Goal: Task Accomplishment & Management: Use online tool/utility

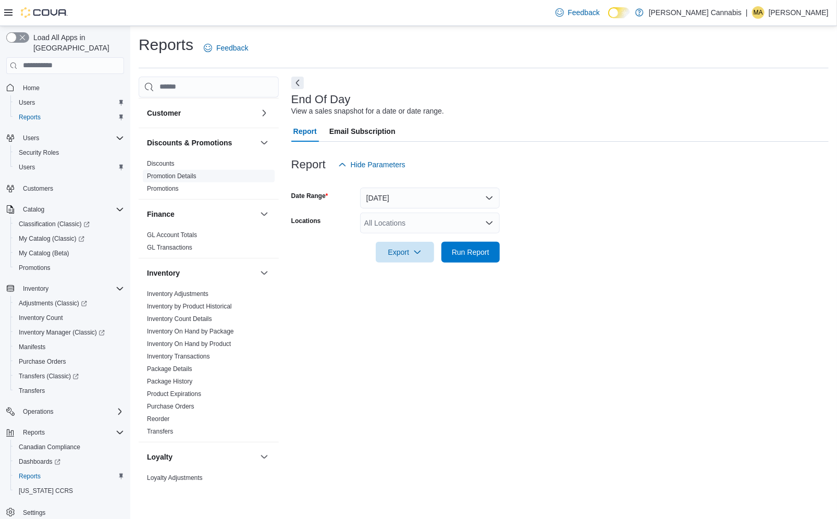
scroll to position [224, 0]
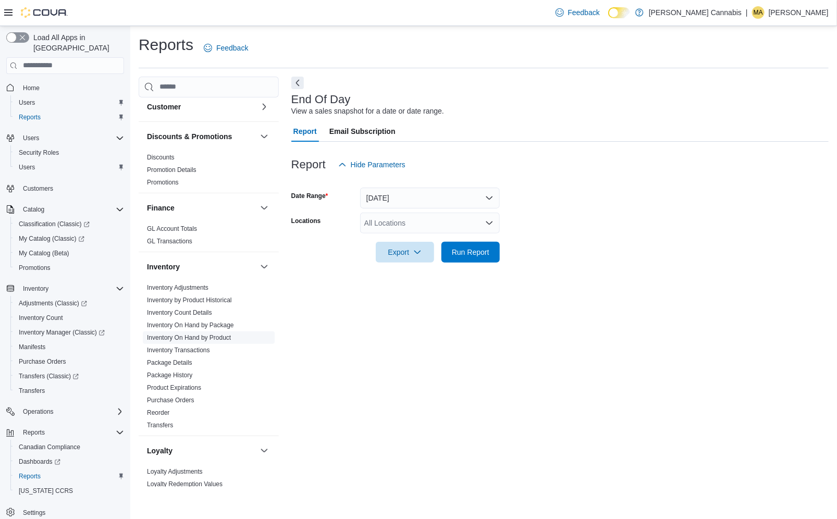
click at [194, 334] on span "Inventory On Hand by Product" at bounding box center [189, 338] width 84 height 8
click at [228, 334] on link "Inventory On Hand by Product" at bounding box center [189, 337] width 84 height 7
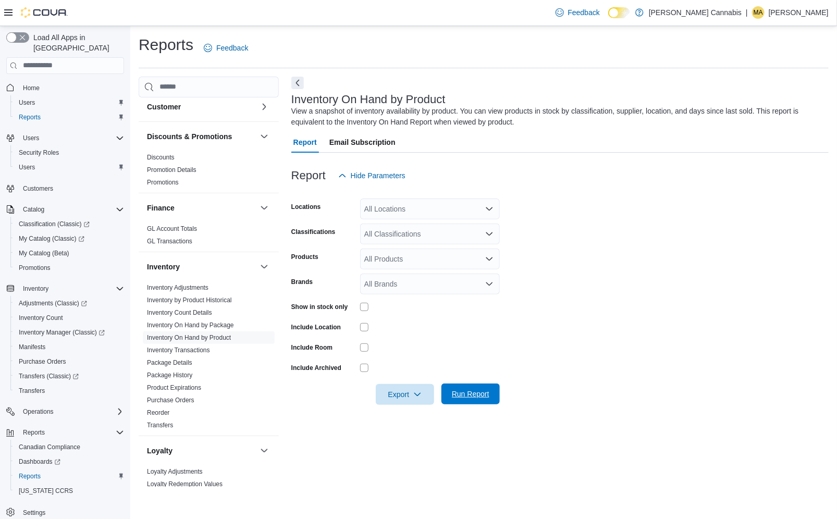
click at [480, 390] on span "Run Report" at bounding box center [471, 394] width 38 height 10
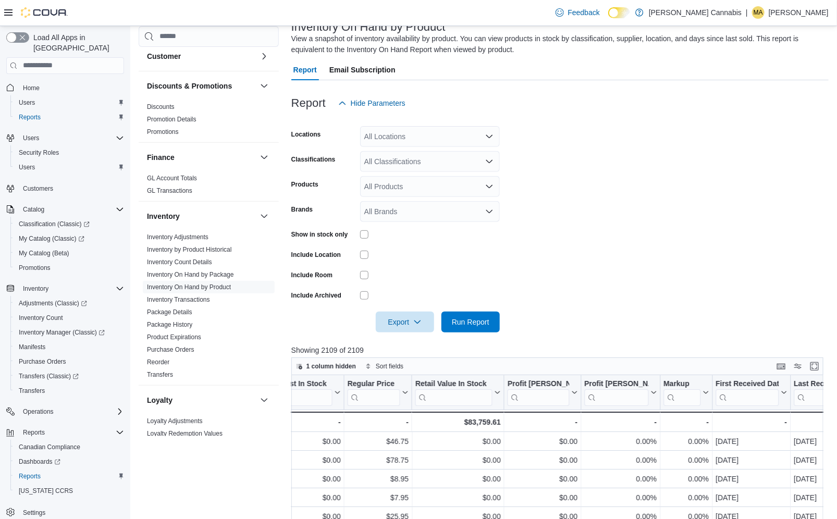
scroll to position [0, 892]
click at [491, 163] on icon "Open list of options" at bounding box center [489, 161] width 8 height 8
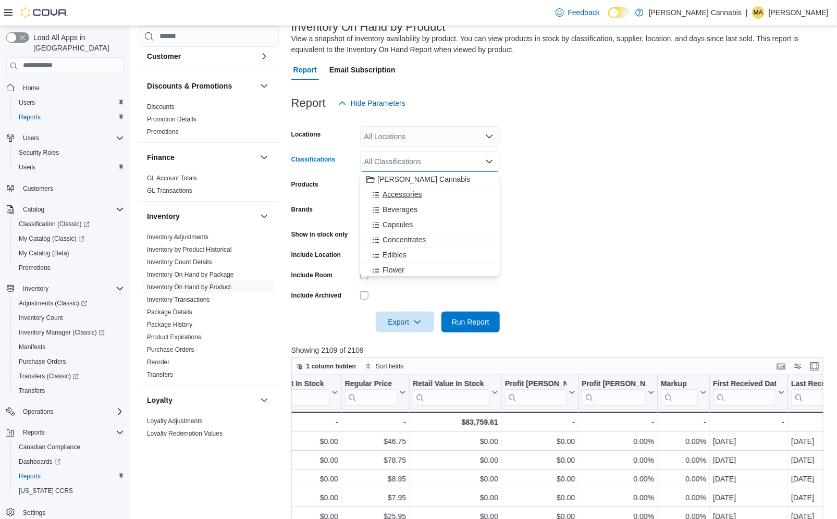
click at [444, 198] on div "Accessories" at bounding box center [430, 194] width 127 height 10
click at [474, 324] on span "Run Report" at bounding box center [471, 321] width 38 height 10
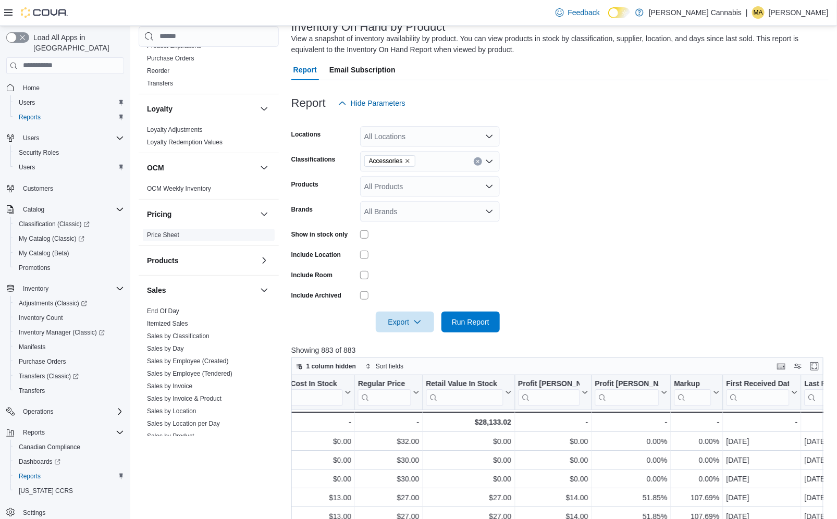
scroll to position [596, 0]
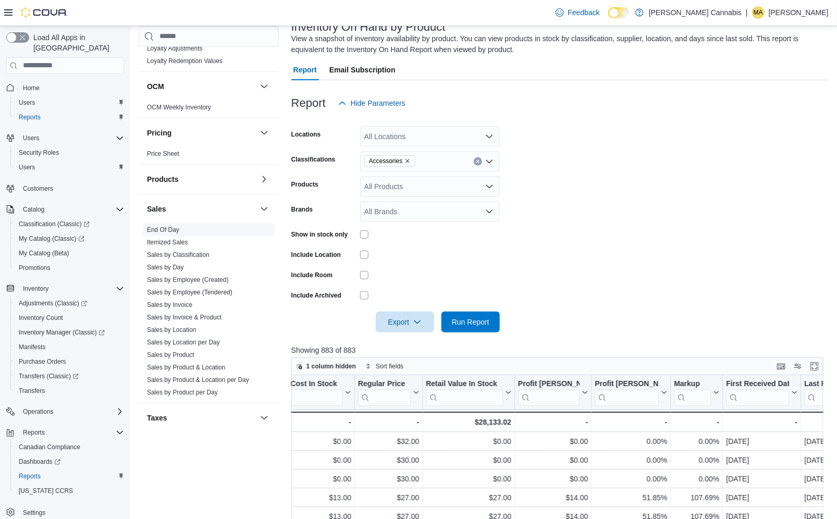
click at [170, 226] on link "End Of Day" at bounding box center [163, 229] width 32 height 7
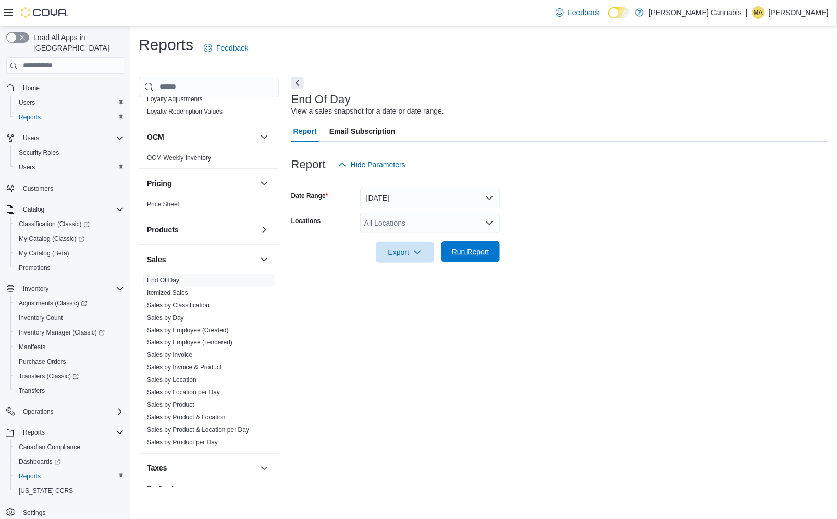
click at [487, 253] on span "Run Report" at bounding box center [471, 252] width 38 height 10
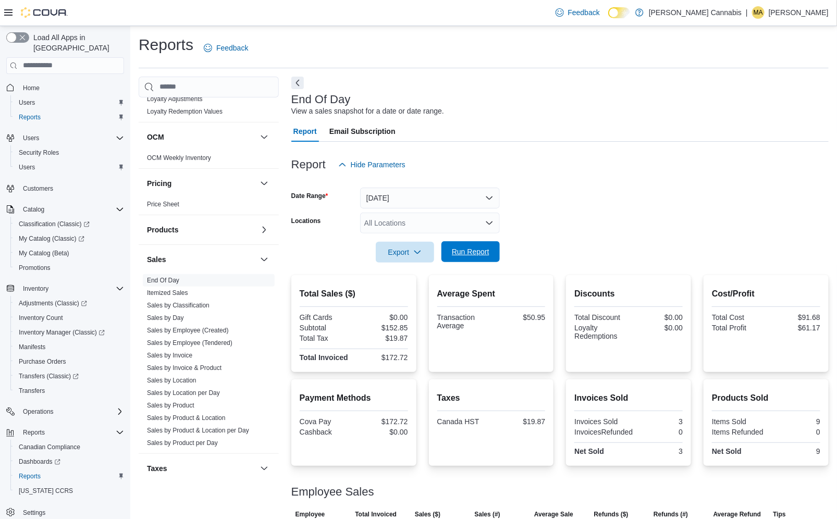
click at [457, 249] on span "Run Report" at bounding box center [471, 252] width 38 height 10
click at [462, 248] on span "Run Report" at bounding box center [471, 252] width 38 height 10
click at [476, 252] on span "Run Report" at bounding box center [471, 252] width 38 height 10
click at [476, 251] on span "Run Report" at bounding box center [471, 252] width 38 height 10
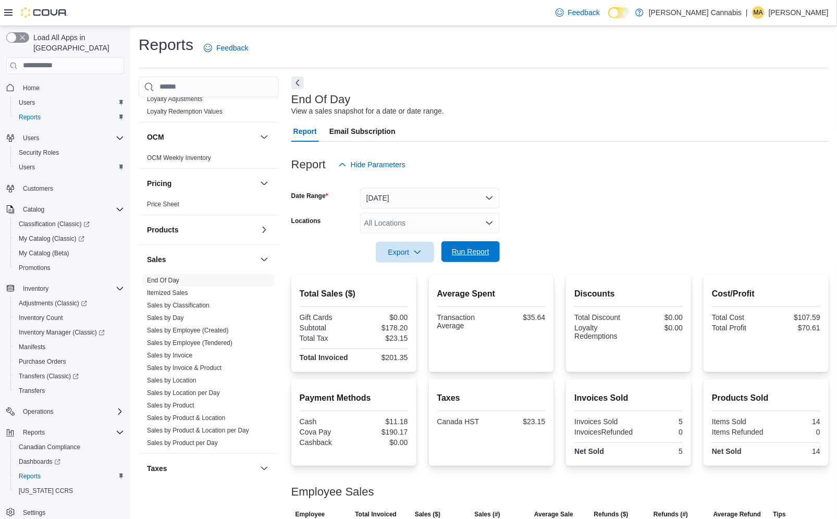
click at [476, 251] on span "Run Report" at bounding box center [471, 252] width 38 height 10
click at [5, 169] on div "Load All Apps in New Hub Home Users Reports Users Security Roles Users Customer…" at bounding box center [65, 285] width 126 height 514
